Goal: Task Accomplishment & Management: Complete application form

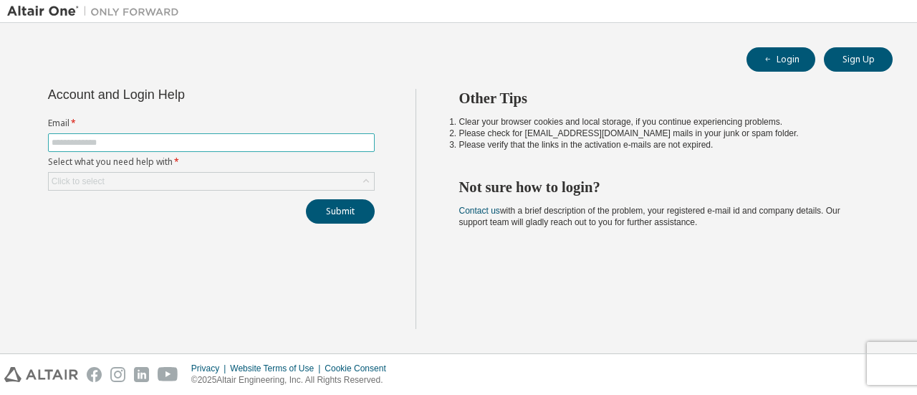
click at [292, 145] on input "text" at bounding box center [212, 142] width 320 height 11
click at [278, 173] on div "Click to select" at bounding box center [211, 181] width 325 height 17
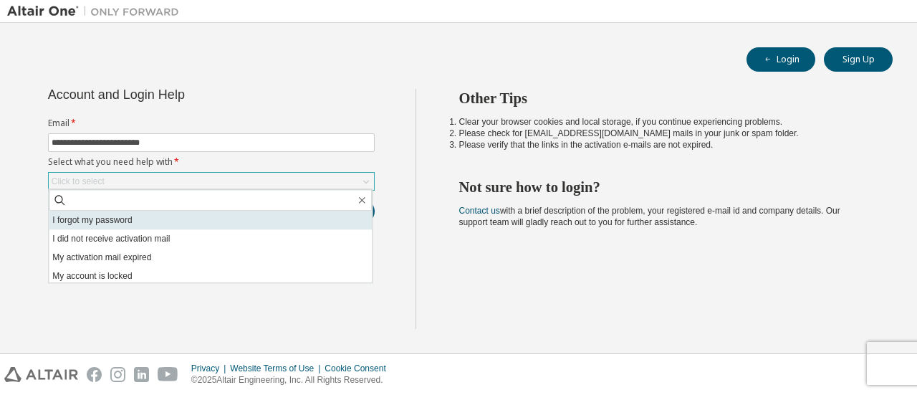
click at [181, 222] on li "I forgot my password" at bounding box center [210, 220] width 323 height 19
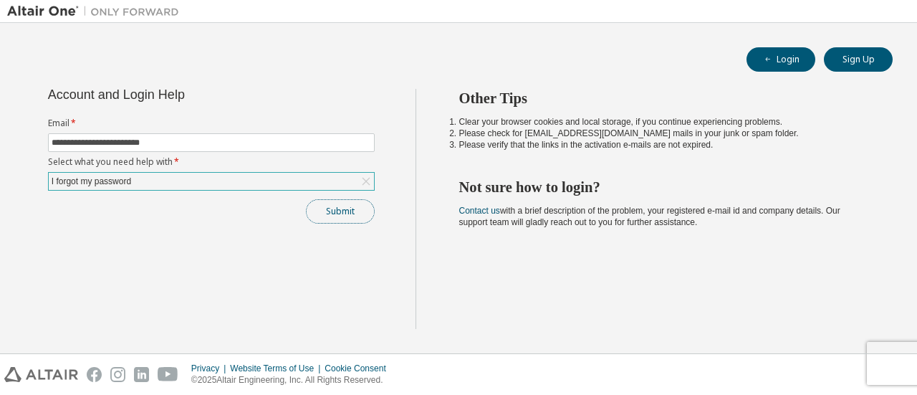
click at [338, 213] on button "Submit" at bounding box center [340, 211] width 69 height 24
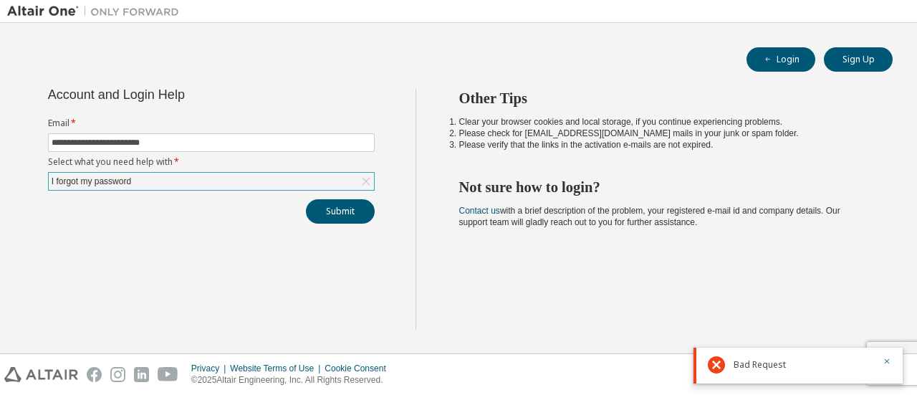
click at [245, 178] on div "I forgot my password" at bounding box center [211, 181] width 325 height 17
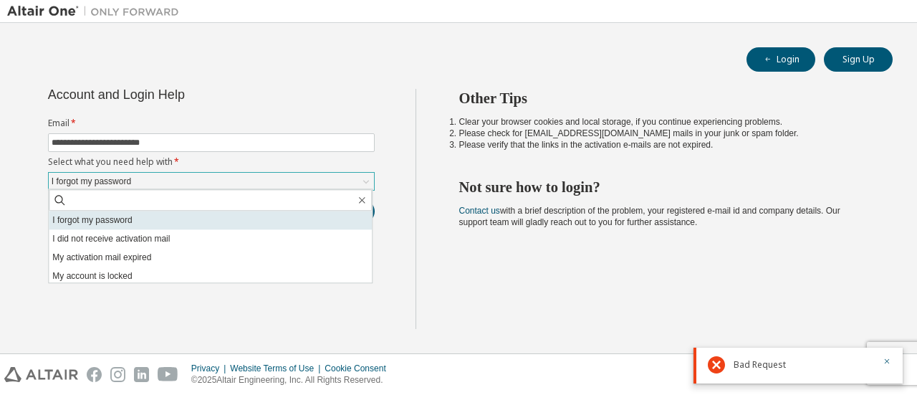
click at [213, 226] on li "I forgot my password" at bounding box center [210, 220] width 323 height 19
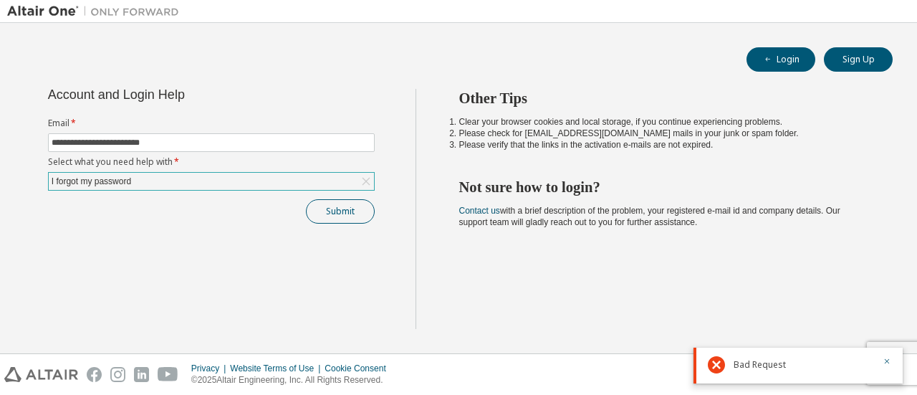
click at [325, 221] on div "**********" at bounding box center [211, 209] width 408 height 240
click at [887, 357] on icon "button" at bounding box center [887, 361] width 9 height 9
click at [336, 201] on button "Submit" at bounding box center [340, 211] width 69 height 24
click at [125, 146] on input "**********" at bounding box center [212, 142] width 320 height 11
click at [310, 210] on button "Submit" at bounding box center [340, 211] width 69 height 24
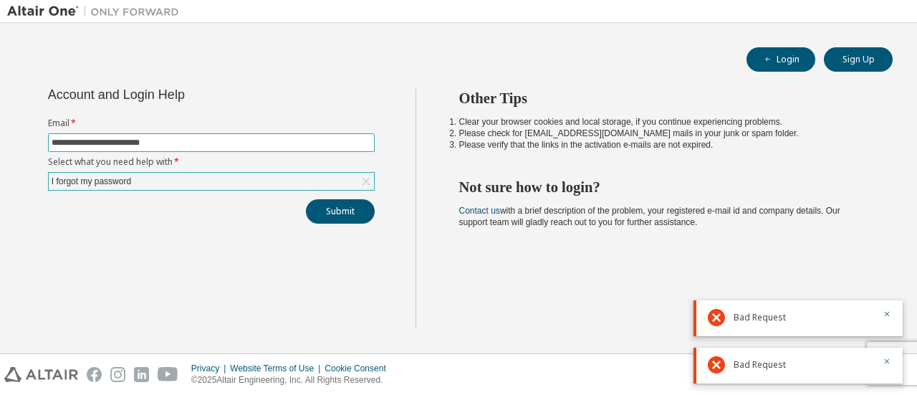
click at [252, 143] on input "**********" at bounding box center [212, 142] width 320 height 11
type input "**********"
click at [180, 183] on div "I forgot my password" at bounding box center [211, 181] width 325 height 17
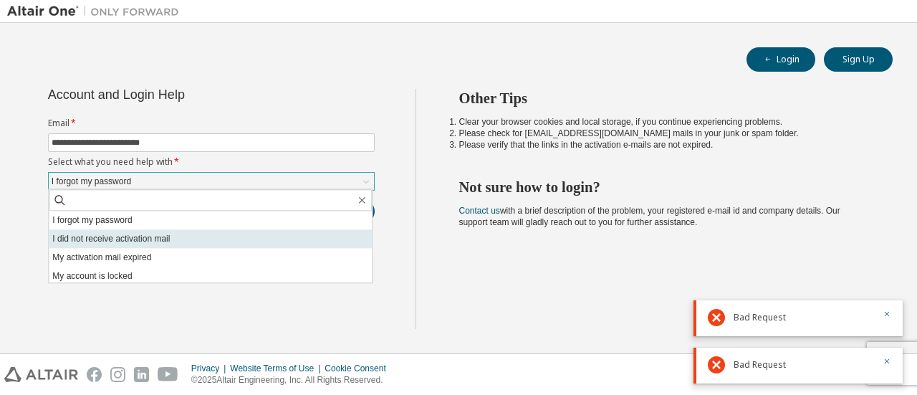
click at [154, 237] on li "I did not receive activation mail" at bounding box center [210, 238] width 323 height 19
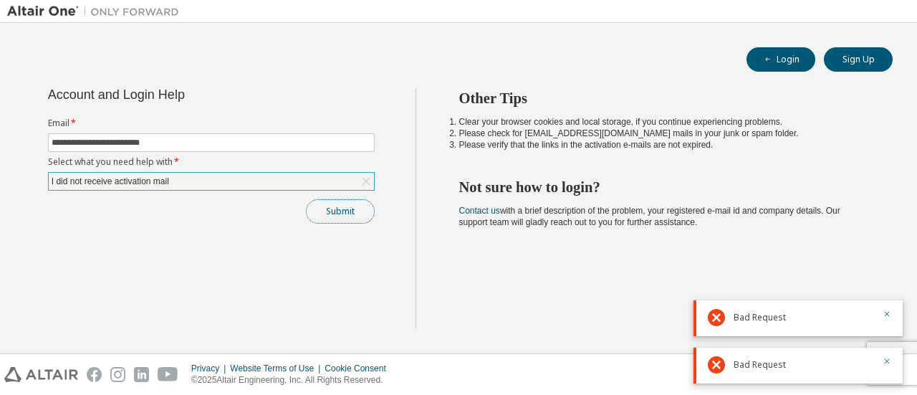
click at [331, 214] on button "Submit" at bounding box center [340, 211] width 69 height 24
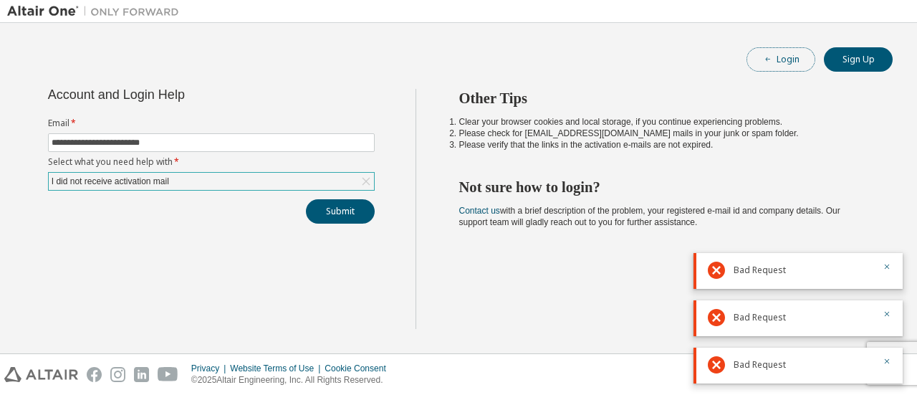
click at [807, 61] on button "Login" at bounding box center [781, 59] width 69 height 24
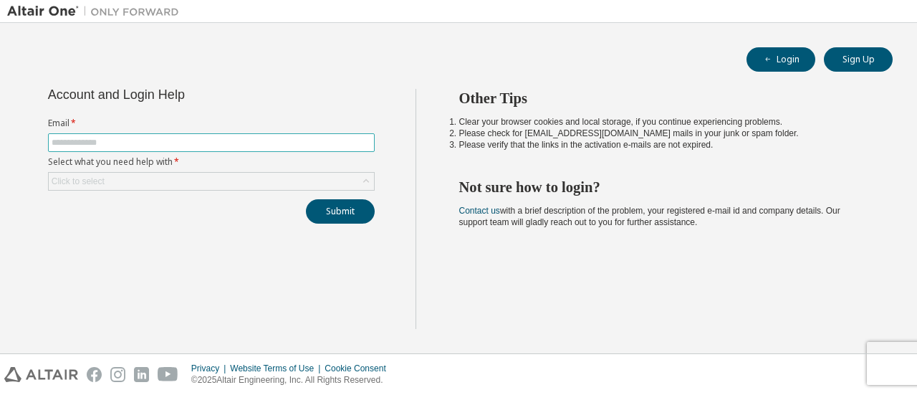
click at [327, 137] on input "text" at bounding box center [212, 142] width 320 height 11
type input "**********"
click at [298, 178] on div "Click to select" at bounding box center [211, 181] width 325 height 17
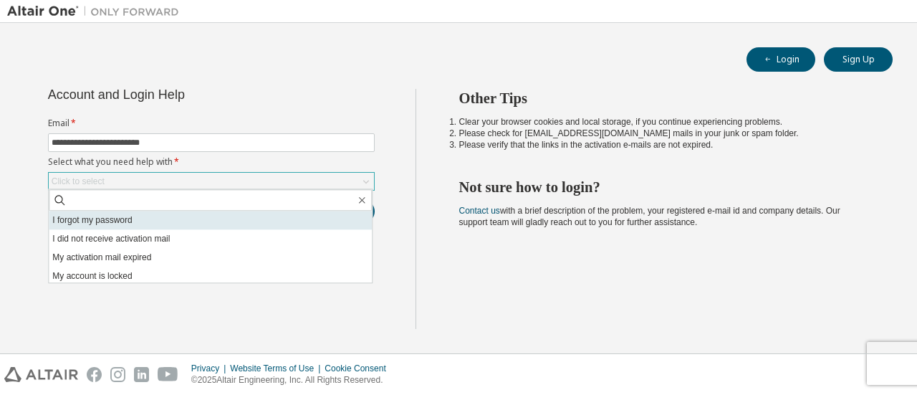
click at [271, 219] on li "I forgot my password" at bounding box center [210, 220] width 323 height 19
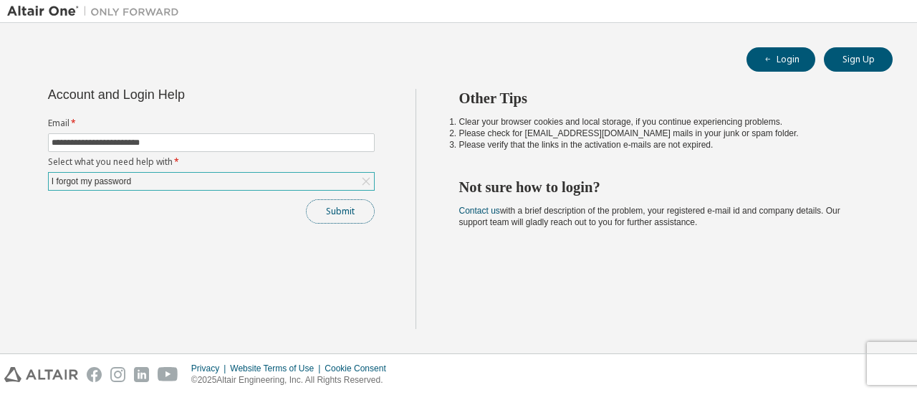
click at [325, 212] on button "Submit" at bounding box center [340, 211] width 69 height 24
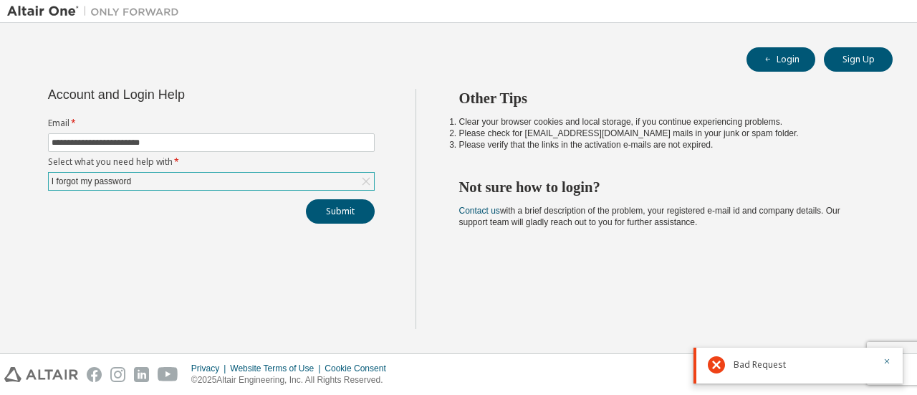
click at [731, 365] on div at bounding box center [721, 364] width 26 height 17
click at [724, 365] on icon at bounding box center [716, 364] width 17 height 17
click at [651, 173] on div "Other Tips Clear your browser cookies and local storage, if you continue experi…" at bounding box center [663, 209] width 495 height 240
click at [49, 5] on img at bounding box center [96, 11] width 179 height 14
click at [24, 14] on img at bounding box center [96, 11] width 179 height 14
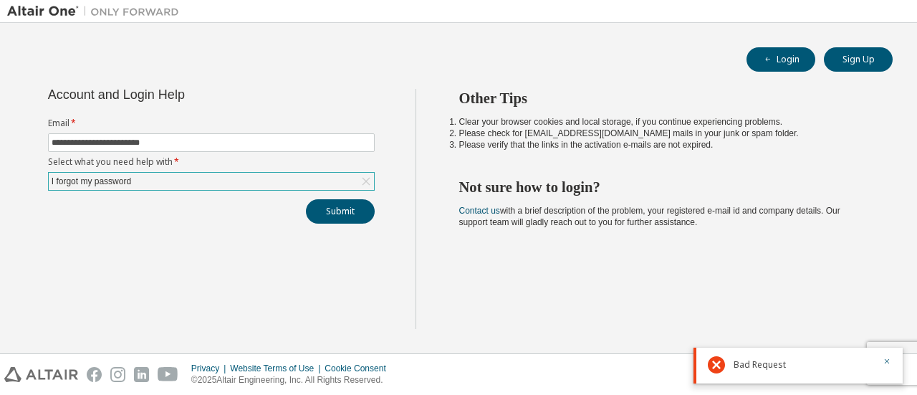
click at [139, 180] on div "I forgot my password" at bounding box center [211, 181] width 325 height 17
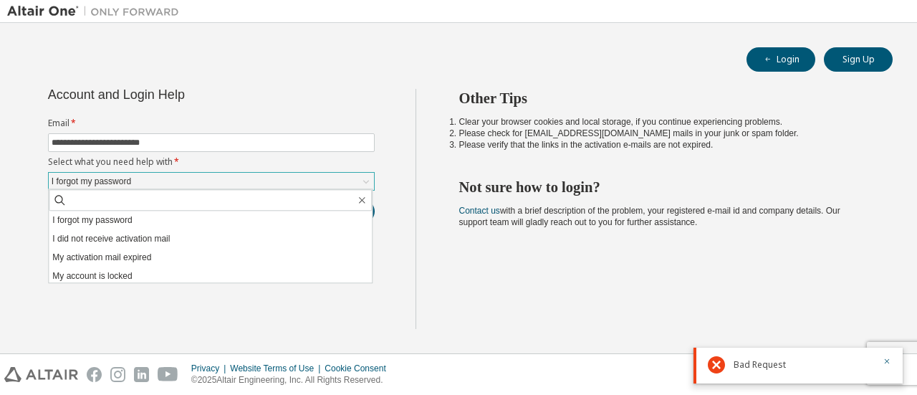
click at [139, 180] on div "I forgot my password" at bounding box center [211, 181] width 325 height 17
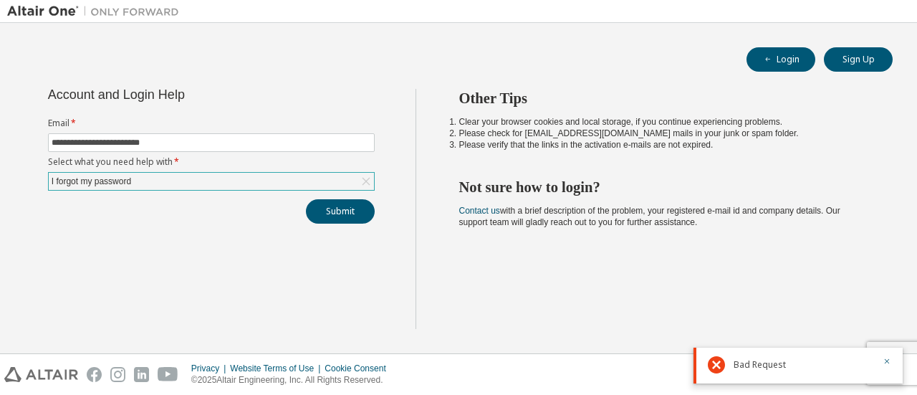
click at [139, 180] on div "I forgot my password" at bounding box center [211, 181] width 325 height 17
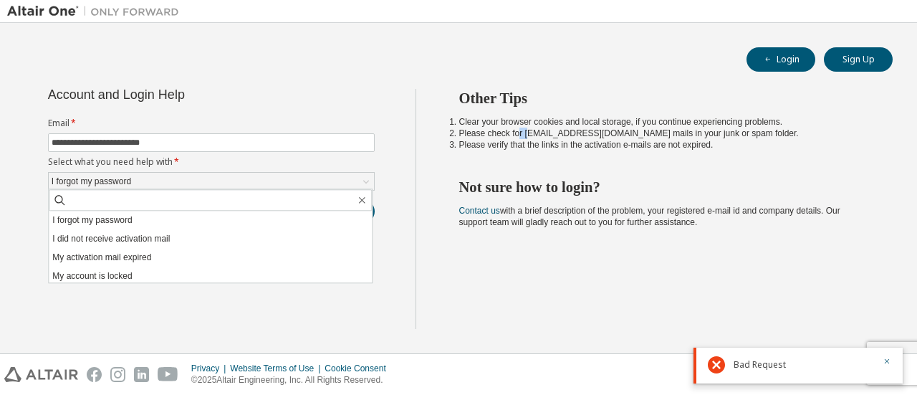
drag, startPoint x: 526, startPoint y: 137, endPoint x: 516, endPoint y: 129, distance: 12.8
click at [516, 129] on li "Please check for [EMAIL_ADDRESS][DOMAIN_NAME] mails in your junk or spam folder." at bounding box center [663, 133] width 408 height 11
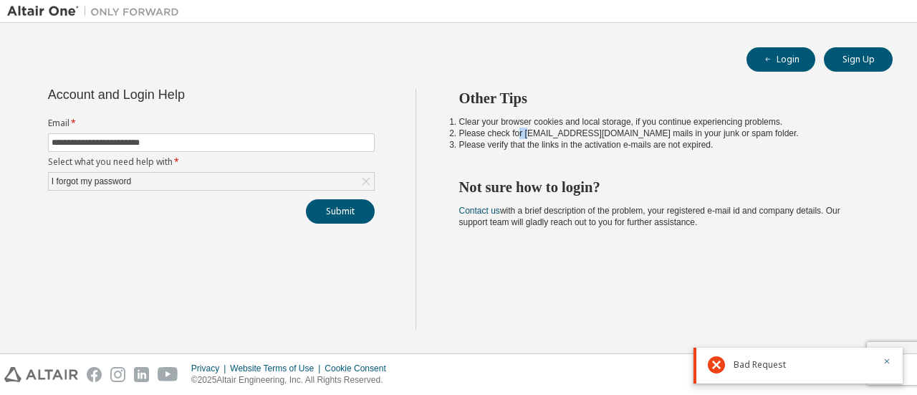
click at [522, 132] on li "Please check for [EMAIL_ADDRESS][DOMAIN_NAME] mails in your junk or spam folder." at bounding box center [663, 133] width 408 height 11
drag, startPoint x: 523, startPoint y: 134, endPoint x: 592, endPoint y: 137, distance: 68.9
click at [592, 137] on li "Please check for [EMAIL_ADDRESS][DOMAIN_NAME] mails in your junk or spam folder." at bounding box center [663, 133] width 408 height 11
copy li "[EMAIL_ADDRESS][DOMAIN_NAME]"
click at [777, 59] on button "Login" at bounding box center [781, 59] width 69 height 24
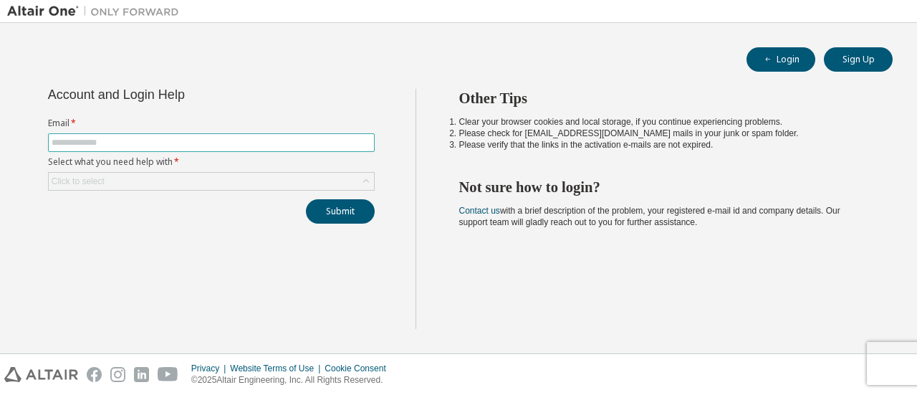
click at [333, 133] on span at bounding box center [211, 142] width 327 height 19
click at [325, 140] on input "text" at bounding box center [212, 142] width 320 height 11
type input "**********"
click at [308, 178] on div "Click to select" at bounding box center [211, 181] width 325 height 17
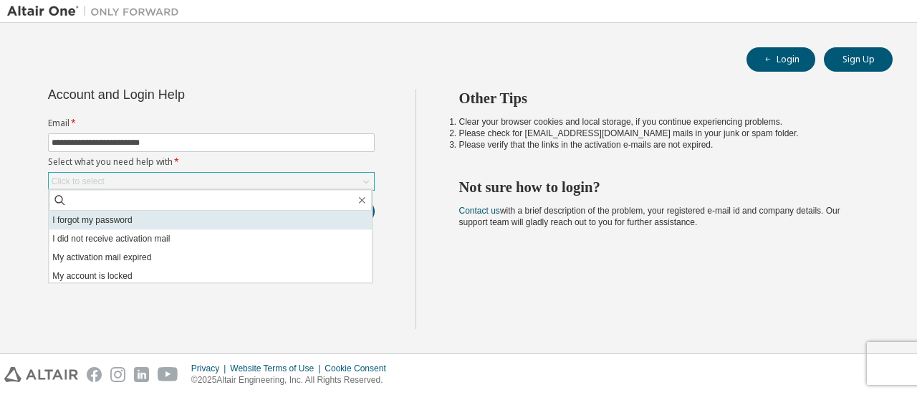
click at [209, 224] on li "I forgot my password" at bounding box center [210, 220] width 323 height 19
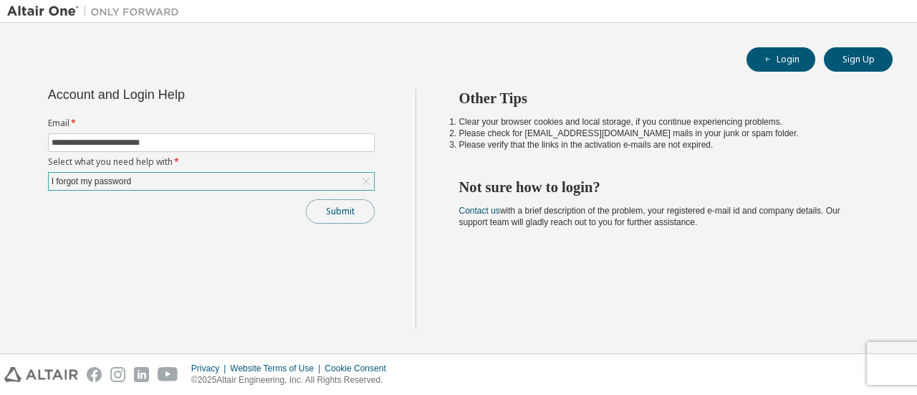
click at [324, 204] on button "Submit" at bounding box center [340, 211] width 69 height 24
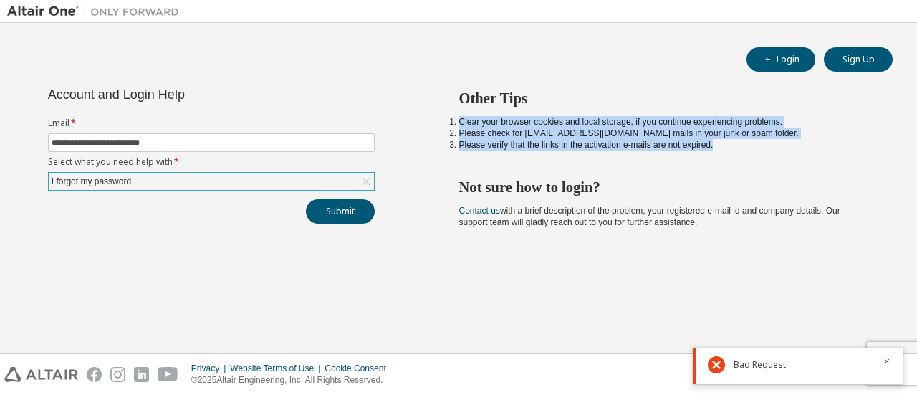
drag, startPoint x: 457, startPoint y: 125, endPoint x: 725, endPoint y: 143, distance: 268.6
click at [725, 143] on ol "Clear your browser cookies and local storage, if you continue experiencing prob…" at bounding box center [663, 133] width 408 height 34
copy ol "Clear your browser cookies and local storage, if you continue experiencing prob…"
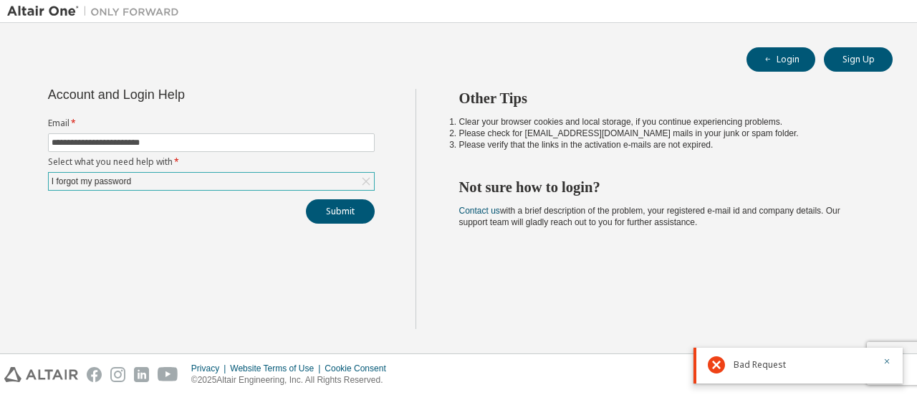
click at [205, 190] on div "**********" at bounding box center [211, 156] width 344 height 135
click at [196, 177] on div "I forgot my password" at bounding box center [211, 181] width 325 height 17
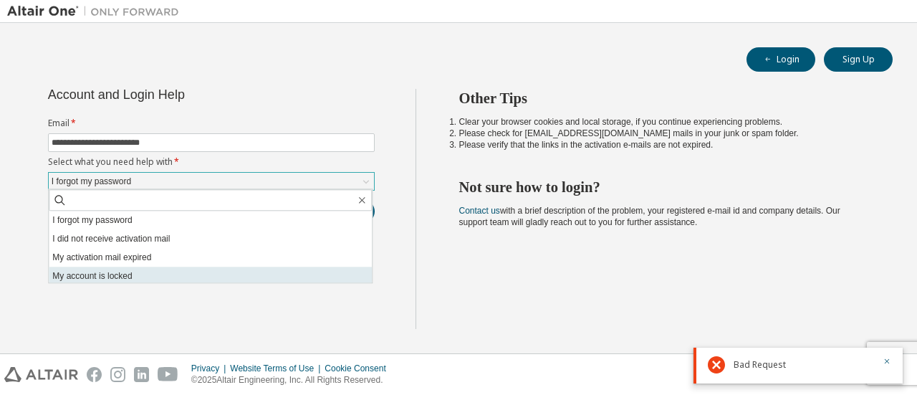
click at [181, 273] on li "My account is locked" at bounding box center [210, 276] width 323 height 19
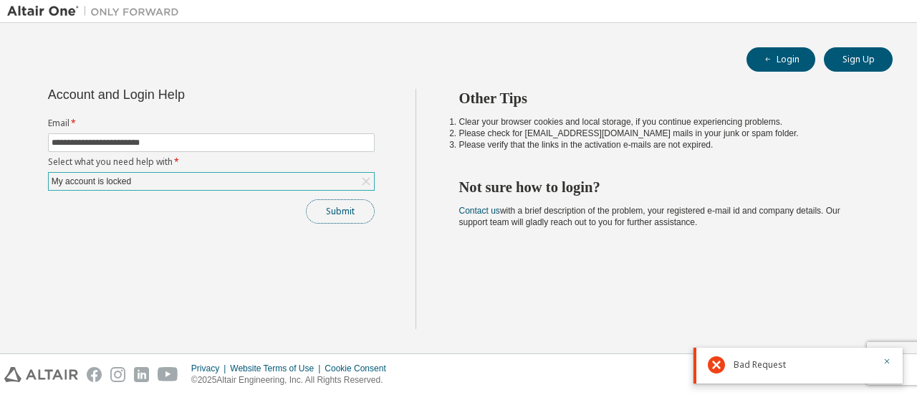
click at [343, 201] on button "Submit" at bounding box center [340, 211] width 69 height 24
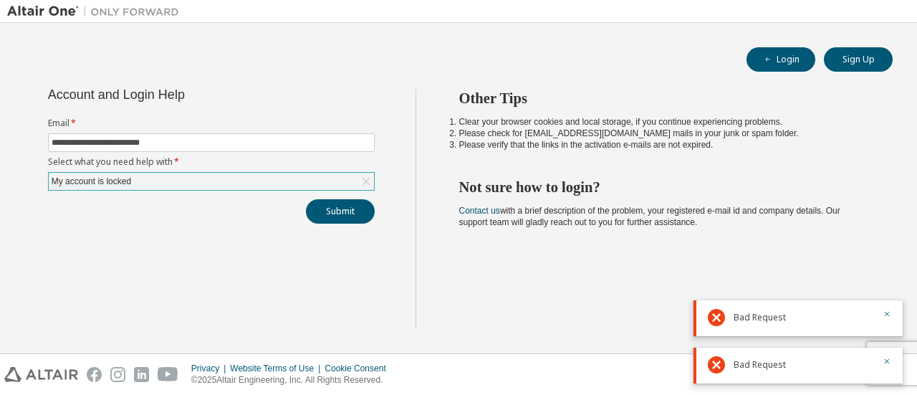
click at [320, 182] on div "My account is locked" at bounding box center [211, 181] width 325 height 17
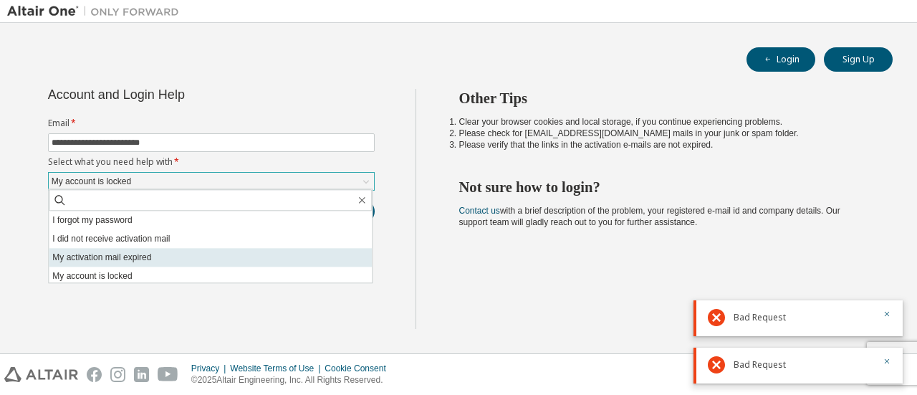
click at [261, 260] on li "My activation mail expired" at bounding box center [210, 257] width 323 height 19
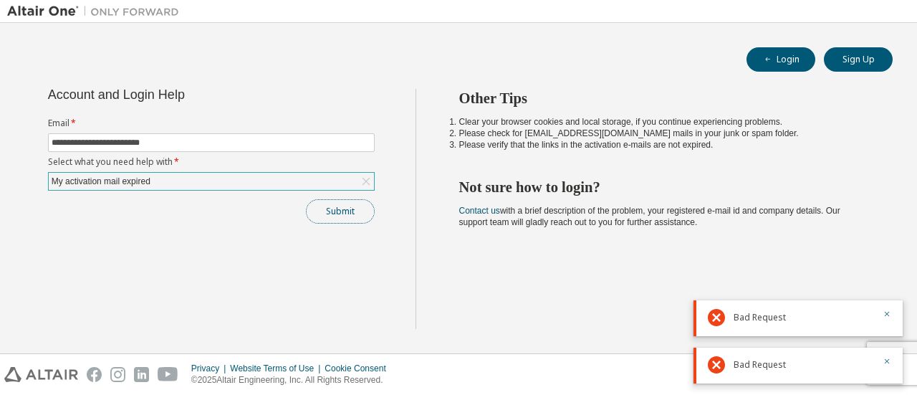
click at [362, 217] on button "Submit" at bounding box center [340, 211] width 69 height 24
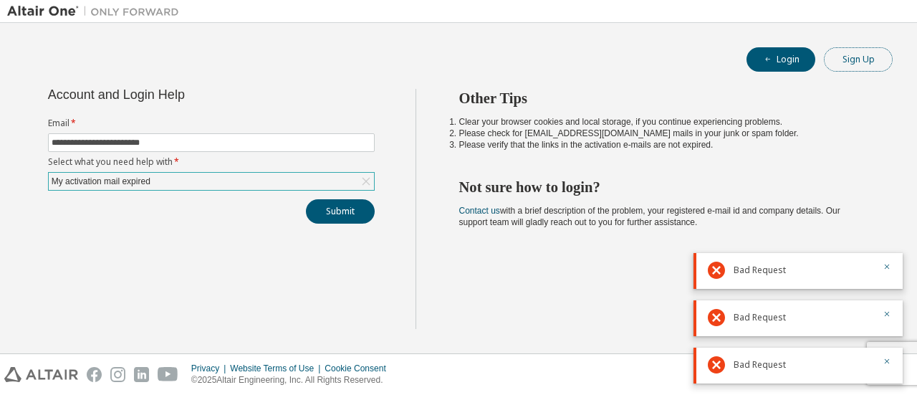
click at [853, 62] on button "Sign Up" at bounding box center [858, 59] width 69 height 24
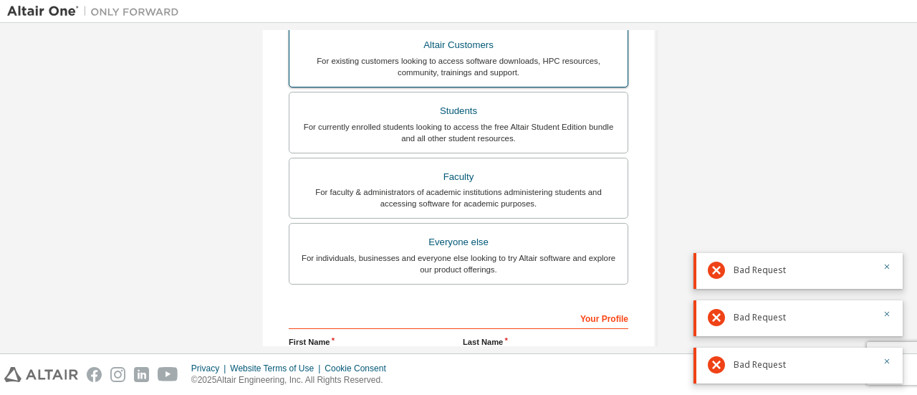
scroll to position [272, 0]
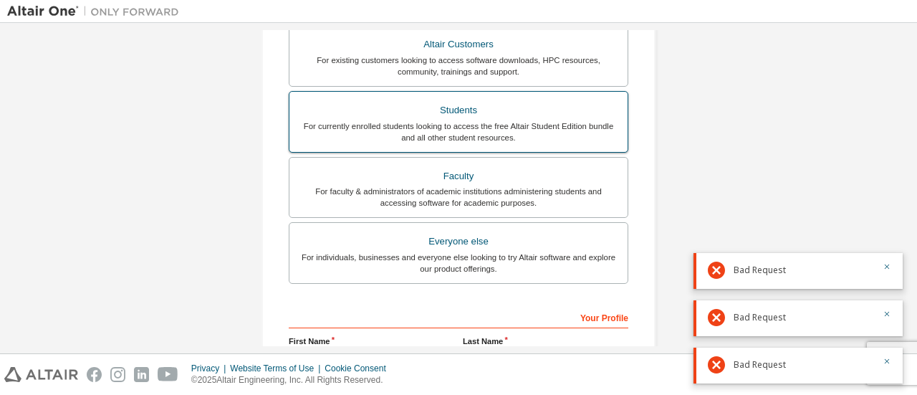
click at [471, 107] on div "Students" at bounding box center [458, 110] width 321 height 20
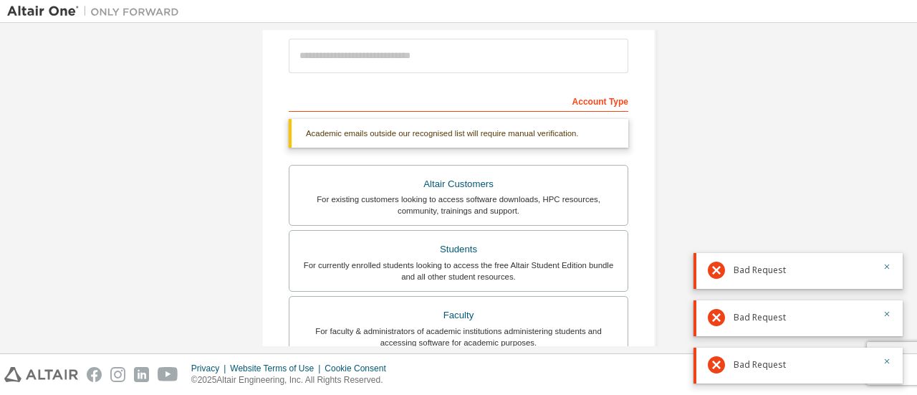
scroll to position [94, 0]
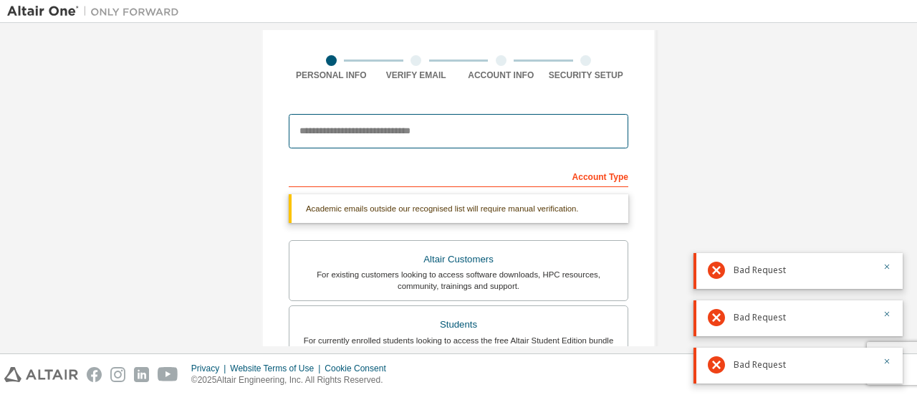
click at [446, 133] on input "email" at bounding box center [459, 131] width 340 height 34
type input "*"
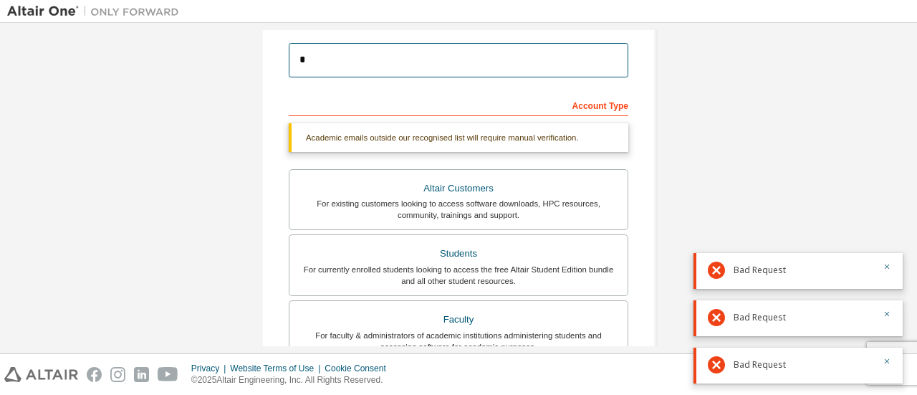
scroll to position [0, 0]
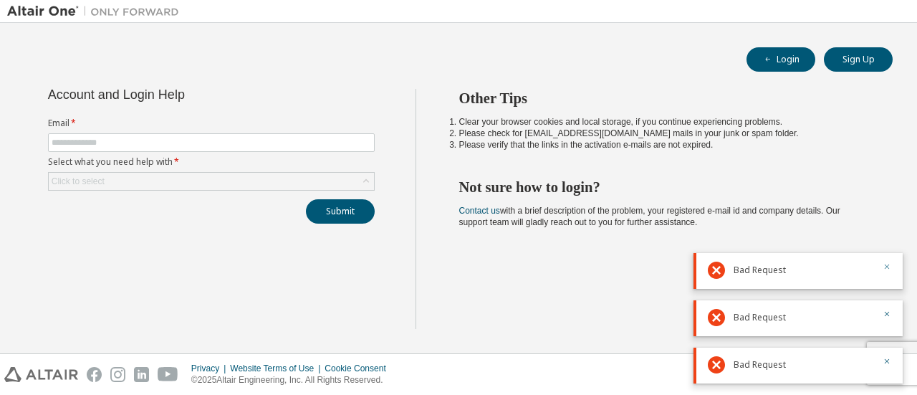
click at [889, 272] on button "button" at bounding box center [887, 268] width 9 height 13
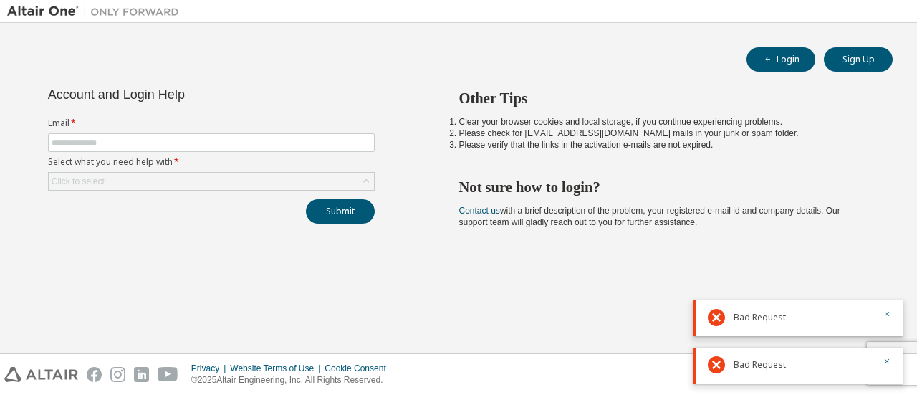
click at [889, 310] on icon "button" at bounding box center [887, 314] width 9 height 9
click at [889, 363] on icon "button" at bounding box center [887, 361] width 5 height 5
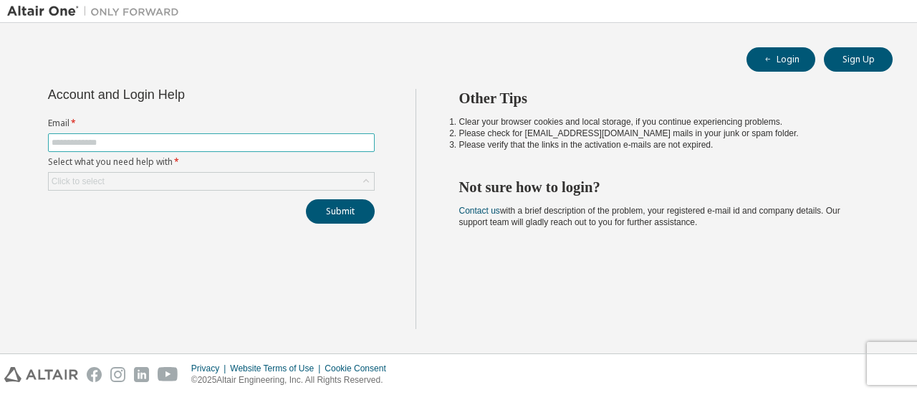
click at [344, 137] on input "text" at bounding box center [212, 142] width 320 height 11
